Goal: Check status: Check status

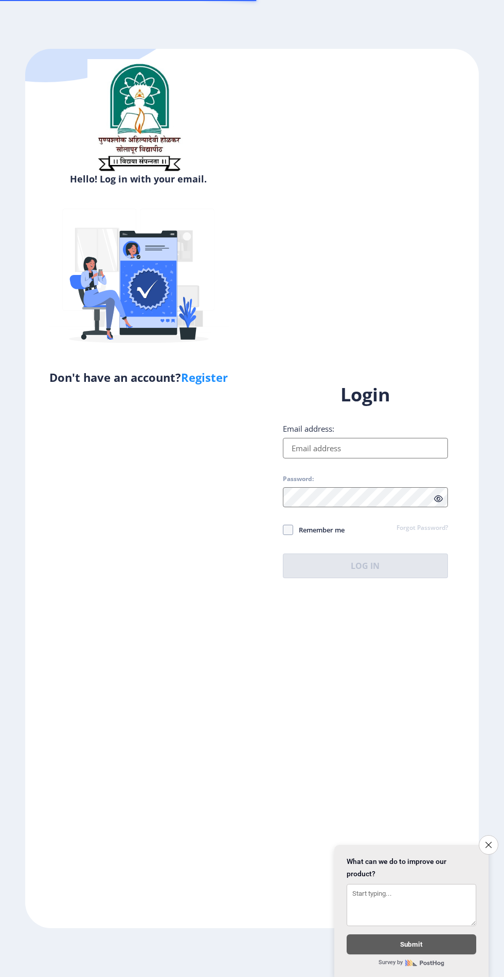
click at [488, 843] on icon "Close survey" at bounding box center [488, 845] width 6 height 6
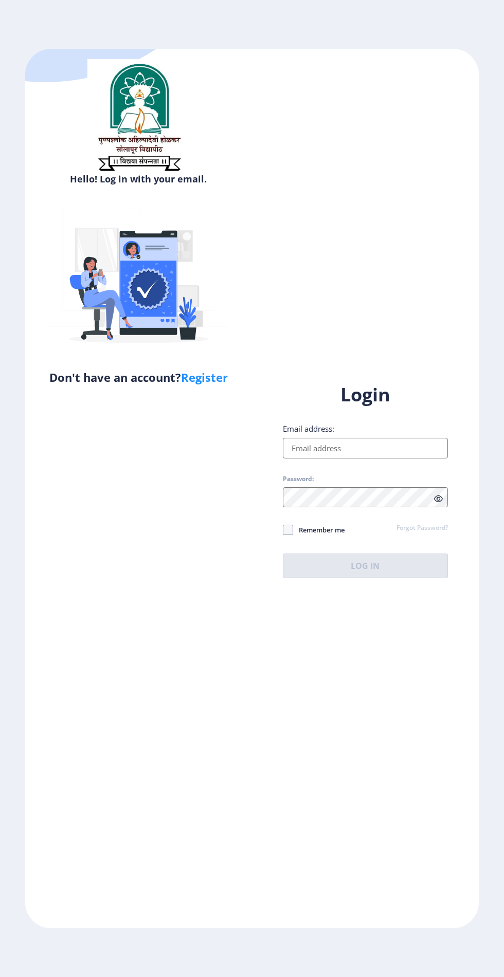
click at [361, 458] on input "Email address:" at bounding box center [365, 448] width 165 height 21
type input "[EMAIL_ADDRESS][DOMAIN_NAME]"
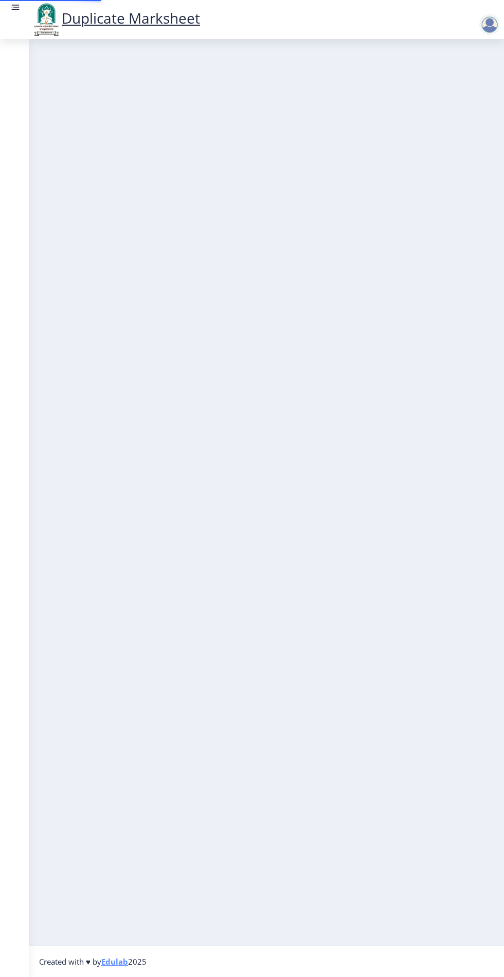
click at [389, 639] on nb-layout-column at bounding box center [266, 492] width 475 height 907
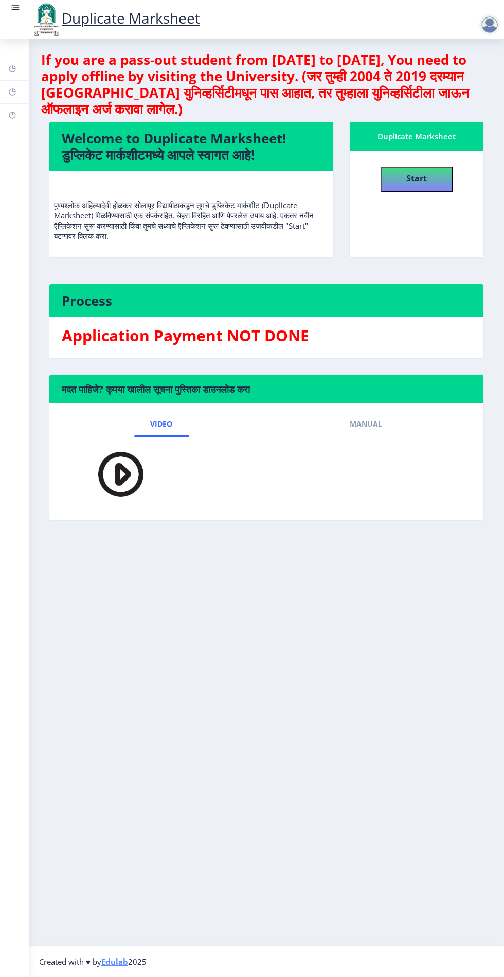
click at [482, 6] on div at bounding box center [491, 19] width 45 height 35
click at [482, 21] on div at bounding box center [489, 24] width 21 height 21
click at [26, 67] on link "Dashboard" at bounding box center [14, 69] width 29 height 23
